Goal: Information Seeking & Learning: Learn about a topic

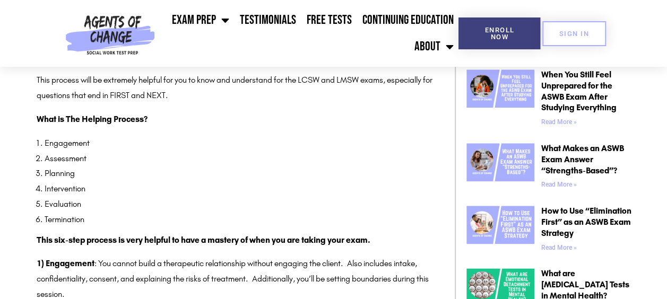
scroll to position [531, 0]
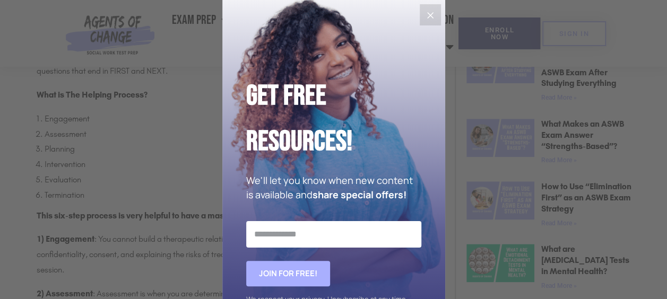
click at [424, 11] on icon "Close" at bounding box center [430, 15] width 13 height 13
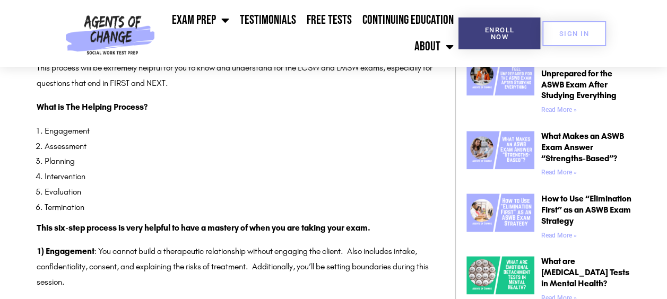
scroll to position [513, 0]
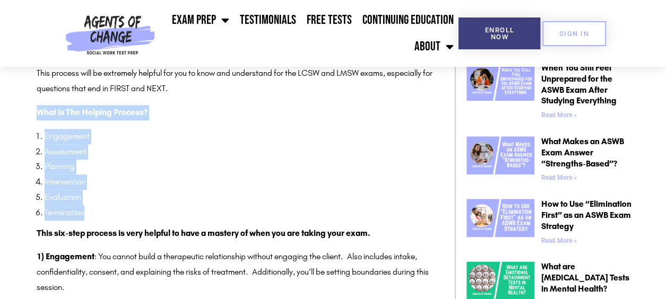
drag, startPoint x: 87, startPoint y: 213, endPoint x: 37, endPoint y: 117, distance: 108.1
drag, startPoint x: 37, startPoint y: 117, endPoint x: 83, endPoint y: 110, distance: 46.0
copy div "What is The Helping Process? Engagement Assessment Planning Intervention Evalua…"
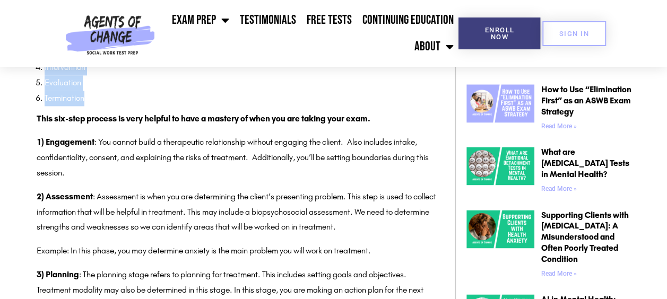
scroll to position [632, 0]
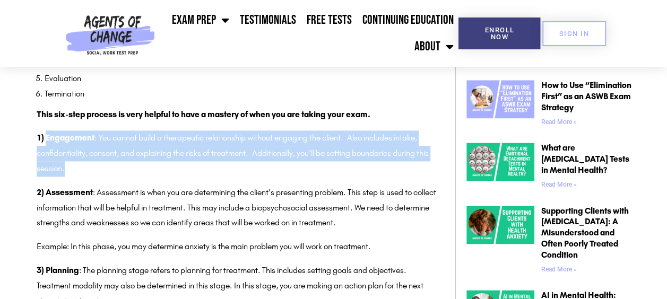
drag, startPoint x: 65, startPoint y: 168, endPoint x: 46, endPoint y: 142, distance: 32.2
click at [46, 142] on p "1) Engagement : You cannot build a therapeutic relationship without engaging th…" at bounding box center [238, 153] width 402 height 46
drag, startPoint x: 46, startPoint y: 142, endPoint x: 89, endPoint y: 147, distance: 43.8
copy p "Engagement : You cannot build a therapeutic relationship without engaging the c…"
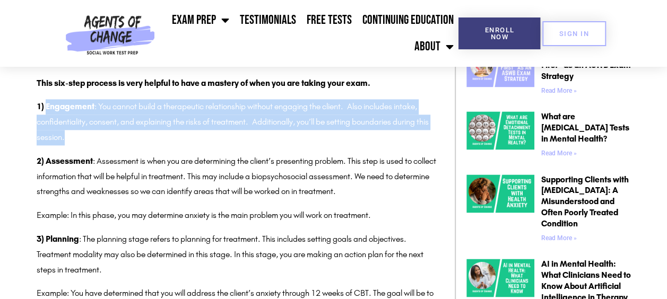
scroll to position [667, 0]
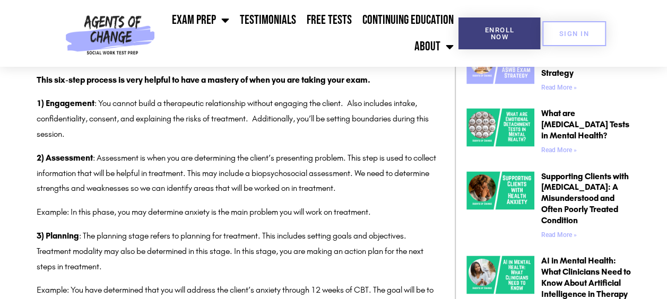
click at [213, 153] on p "2) Assessment : Assessment is when you are determining the client’s presenting …" at bounding box center [238, 174] width 402 height 46
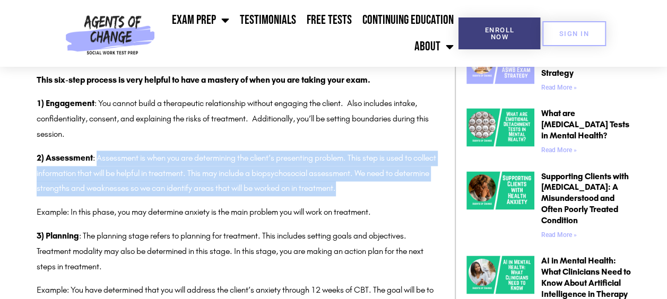
drag, startPoint x: 380, startPoint y: 189, endPoint x: 97, endPoint y: 160, distance: 284.1
click at [97, 160] on p "2) Assessment : Assessment is when you are determining the client’s presenting …" at bounding box center [238, 174] width 402 height 46
drag, startPoint x: 97, startPoint y: 160, endPoint x: 159, endPoint y: 167, distance: 61.9
copy p "Assessment is when you are determining the client’s presenting problem. This st…"
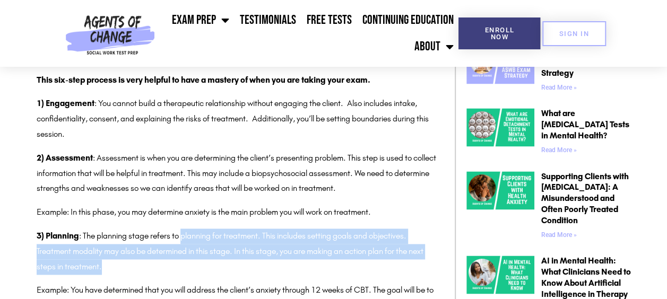
drag, startPoint x: 106, startPoint y: 267, endPoint x: 183, endPoint y: 241, distance: 81.8
click at [183, 241] on p "3) Planning : The planning stage refers to planning for treatment. This include…" at bounding box center [238, 252] width 402 height 46
drag, startPoint x: 183, startPoint y: 241, endPoint x: 213, endPoint y: 240, distance: 29.2
copy p "planning for treatment. This includes setting goals and objectives. Treatment m…"
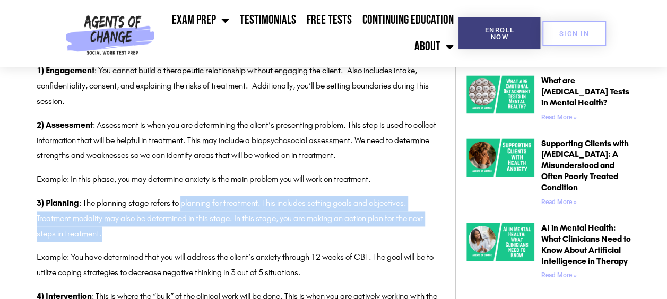
scroll to position [700, 0]
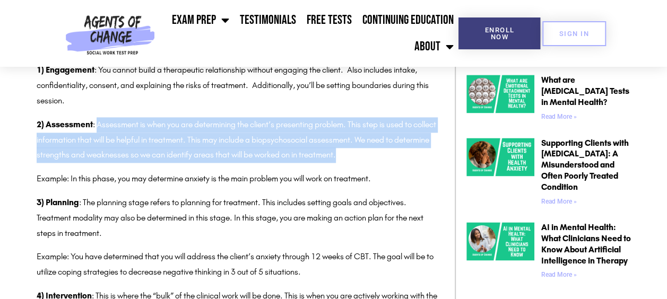
drag, startPoint x: 380, startPoint y: 155, endPoint x: 97, endPoint y: 130, distance: 284.3
click at [97, 130] on p "2) Assessment : Assessment is when you are determining the client’s presenting …" at bounding box center [238, 140] width 402 height 46
copy p "Assessment is when you are determining the client’s presenting problem. This st…"
